Goal: Task Accomplishment & Management: Manage account settings

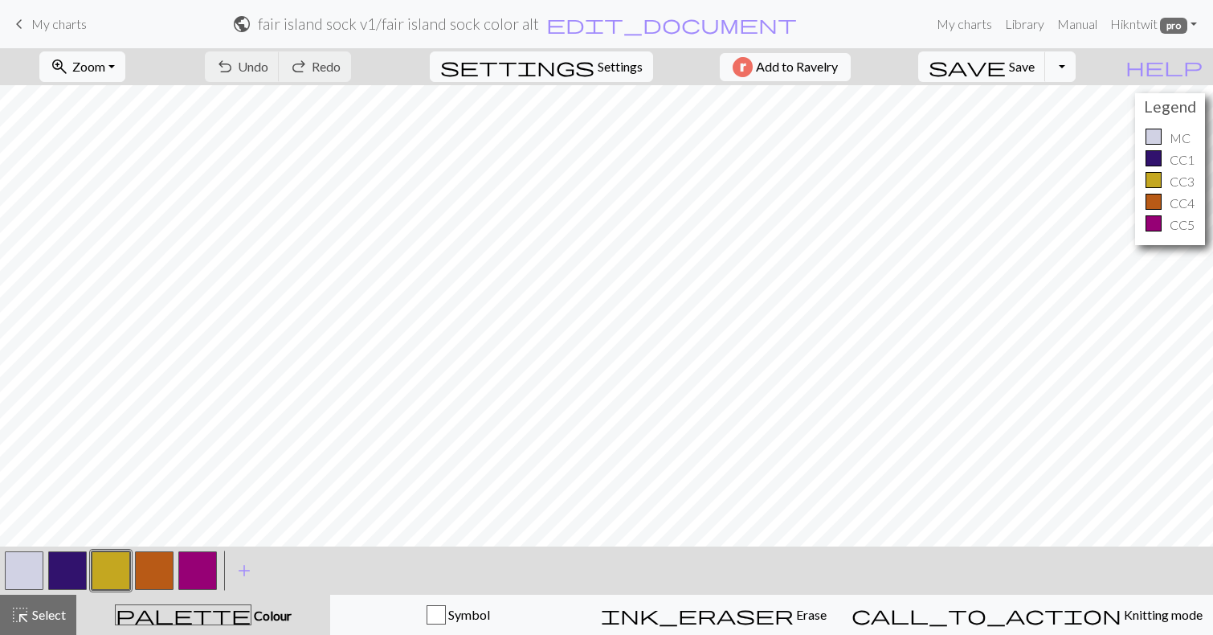
click at [22, 568] on button "button" at bounding box center [24, 570] width 39 height 39
click at [22, 568] on div "Edit colour Name MC Use advanced picker Reorder arrow_back Move left arrow_forw…" at bounding box center [606, 317] width 1213 height 635
click at [22, 568] on button "button" at bounding box center [24, 570] width 39 height 39
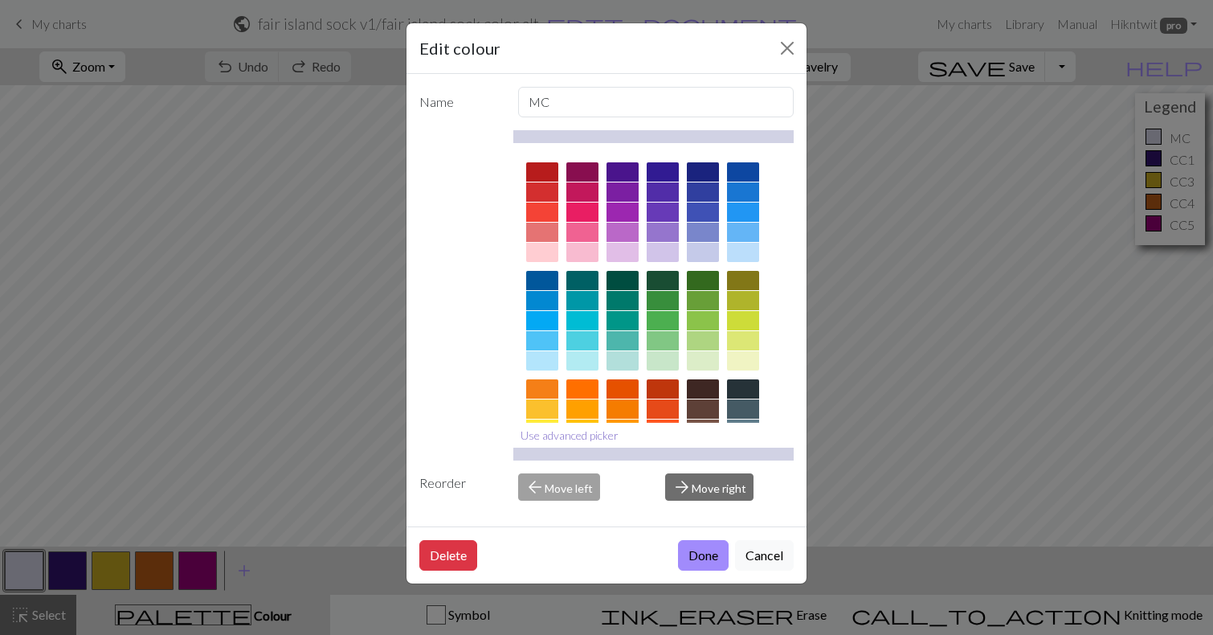
click at [599, 432] on button "Use advanced picker" at bounding box center [570, 435] width 113 height 25
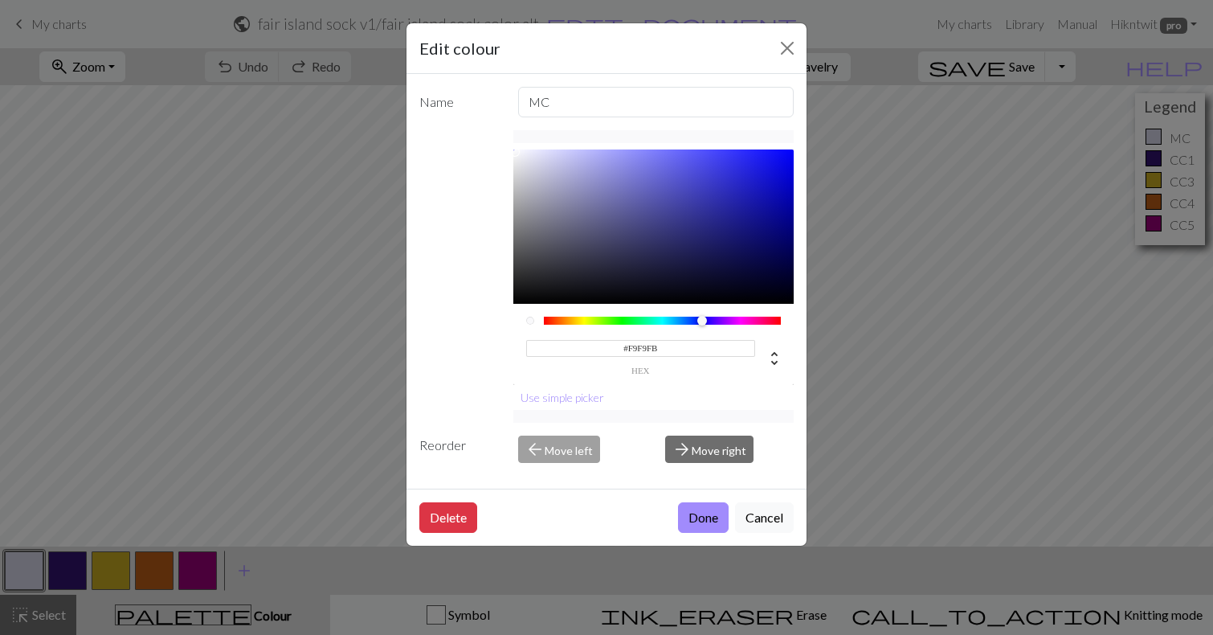
click at [515, 152] on div at bounding box center [654, 226] width 281 height 154
click at [515, 152] on div at bounding box center [515, 152] width 10 height 10
click at [519, 154] on div at bounding box center [519, 154] width 10 height 10
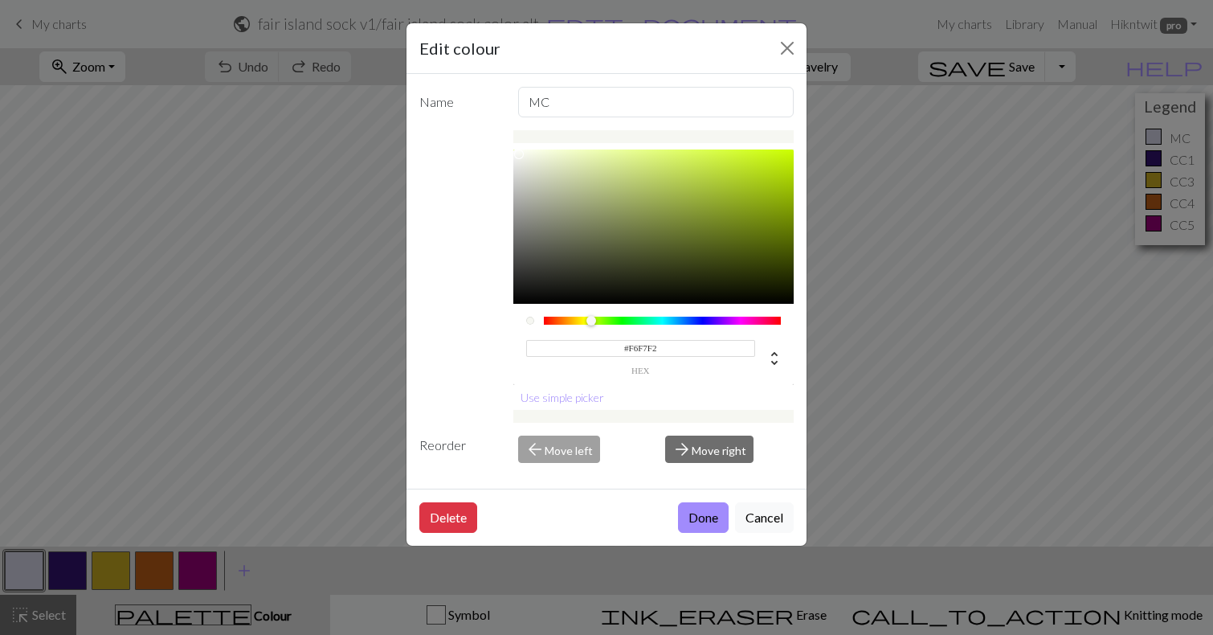
click at [592, 323] on div at bounding box center [663, 321] width 238 height 8
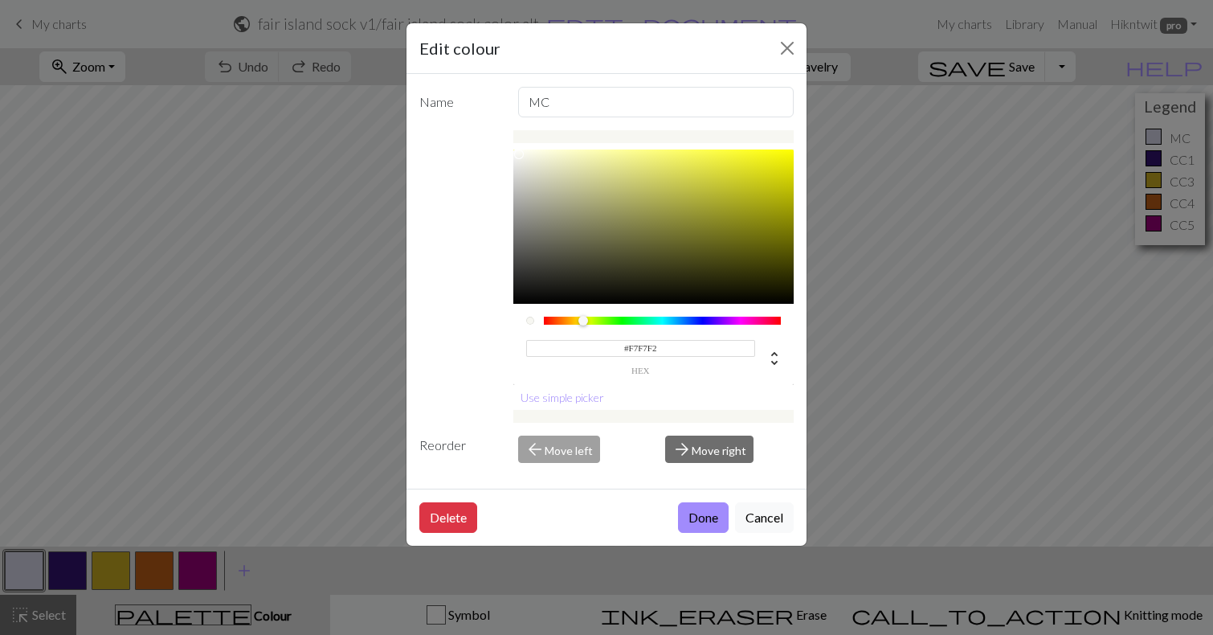
click at [582, 319] on div at bounding box center [663, 321] width 238 height 8
type input "#F7F7F5"
click at [515, 154] on div at bounding box center [515, 154] width 10 height 10
click at [702, 518] on button "Done" at bounding box center [703, 517] width 51 height 31
